Goal: Task Accomplishment & Management: Complete application form

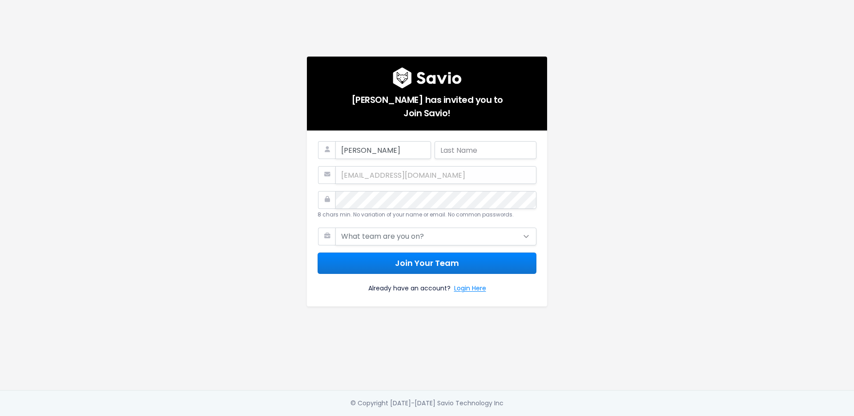
type input "[PERSON_NAME]"
click at [524, 415] on com-1password-button at bounding box center [427, 416] width 854 height 0
click at [428, 237] on select "What team are you on? Support Product Sales Customer Success Marketing Other" at bounding box center [435, 236] width 201 height 18
click at [380, 236] on select "What team are you on? Support Product Sales Customer Success Marketing Other" at bounding box center [435, 236] width 201 height 18
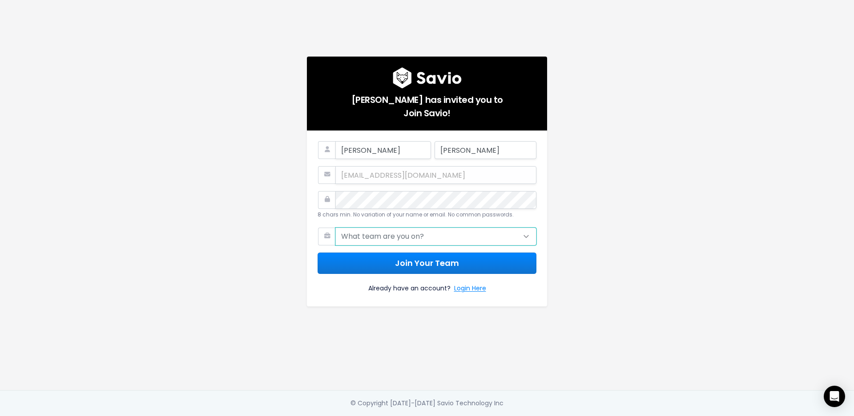
select select "OTHER"
click at [335, 227] on select "What team are you on? Support Product Sales Customer Success Marketing Other" at bounding box center [435, 236] width 201 height 18
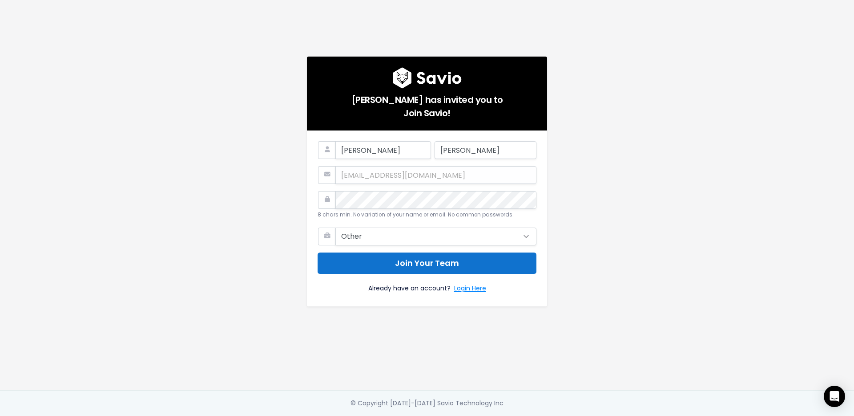
click at [425, 261] on button "Join Your Team" at bounding box center [427, 263] width 219 height 22
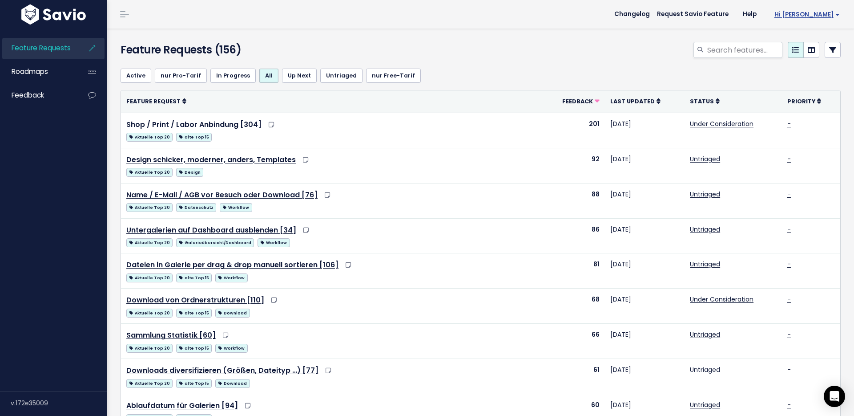
click at [822, 12] on span "Hi Uwe" at bounding box center [807, 14] width 65 height 7
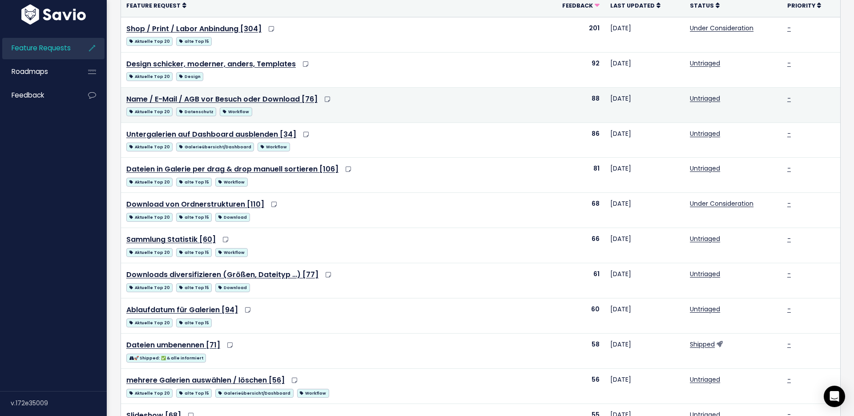
scroll to position [93, 0]
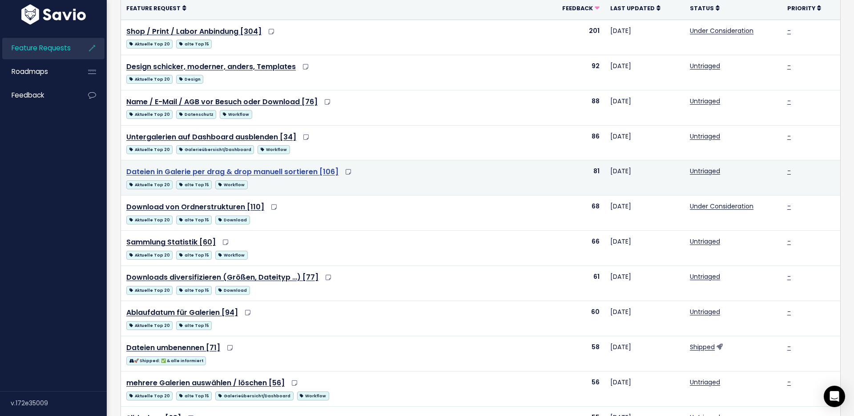
click at [290, 168] on link "Dateien in Galerie per drag & drop manuell sortieren [106]" at bounding box center [232, 171] width 212 height 10
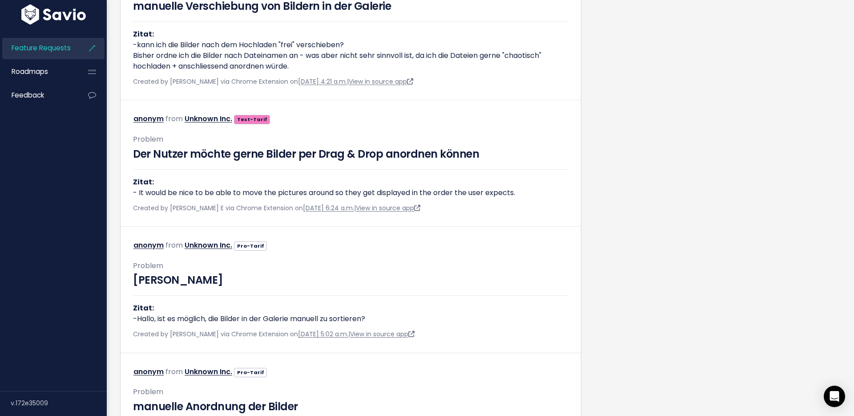
scroll to position [1548, 0]
